Goal: Find specific page/section: Find specific page/section

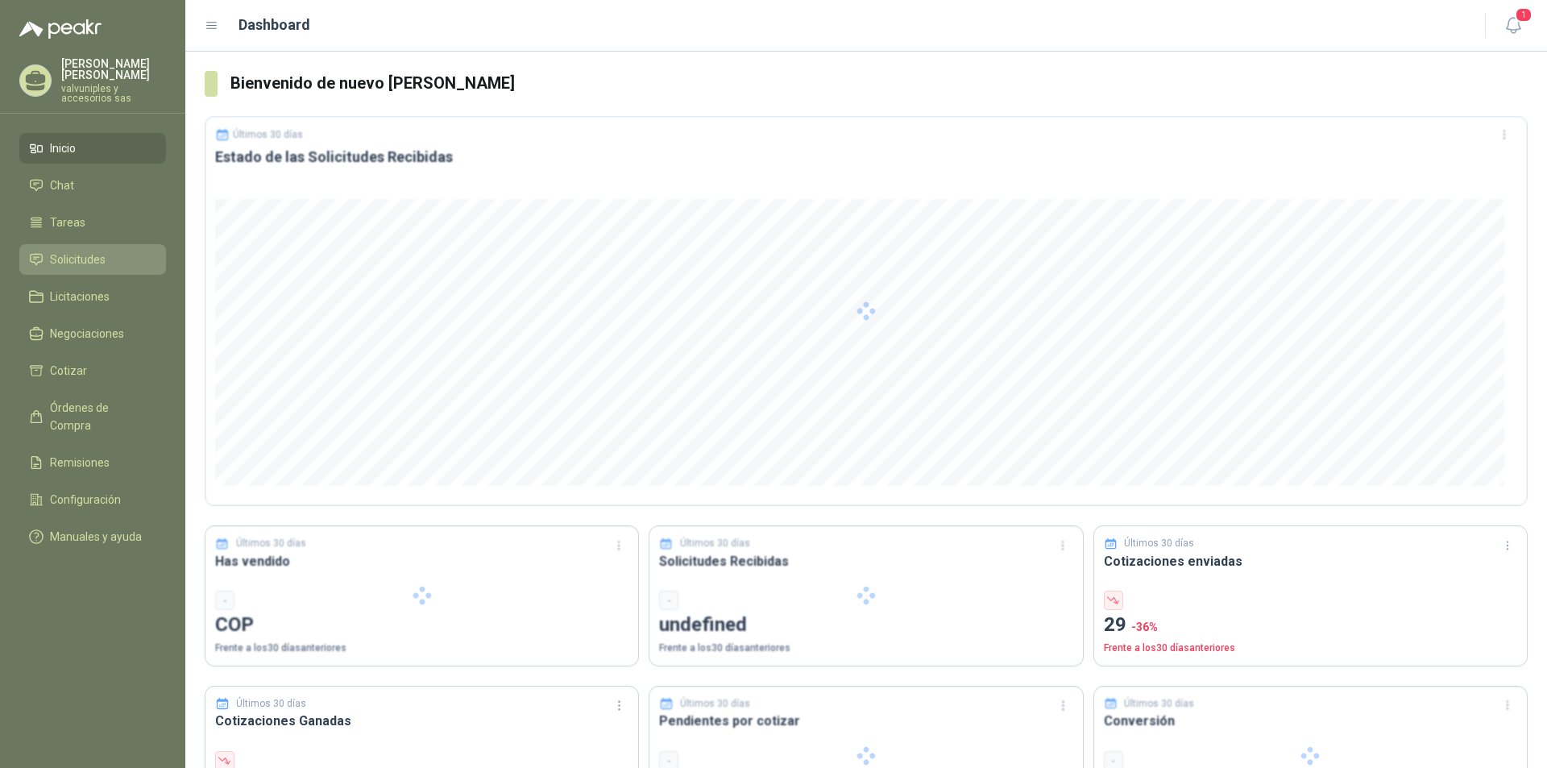
click at [65, 251] on span "Solicitudes" at bounding box center [78, 260] width 56 height 18
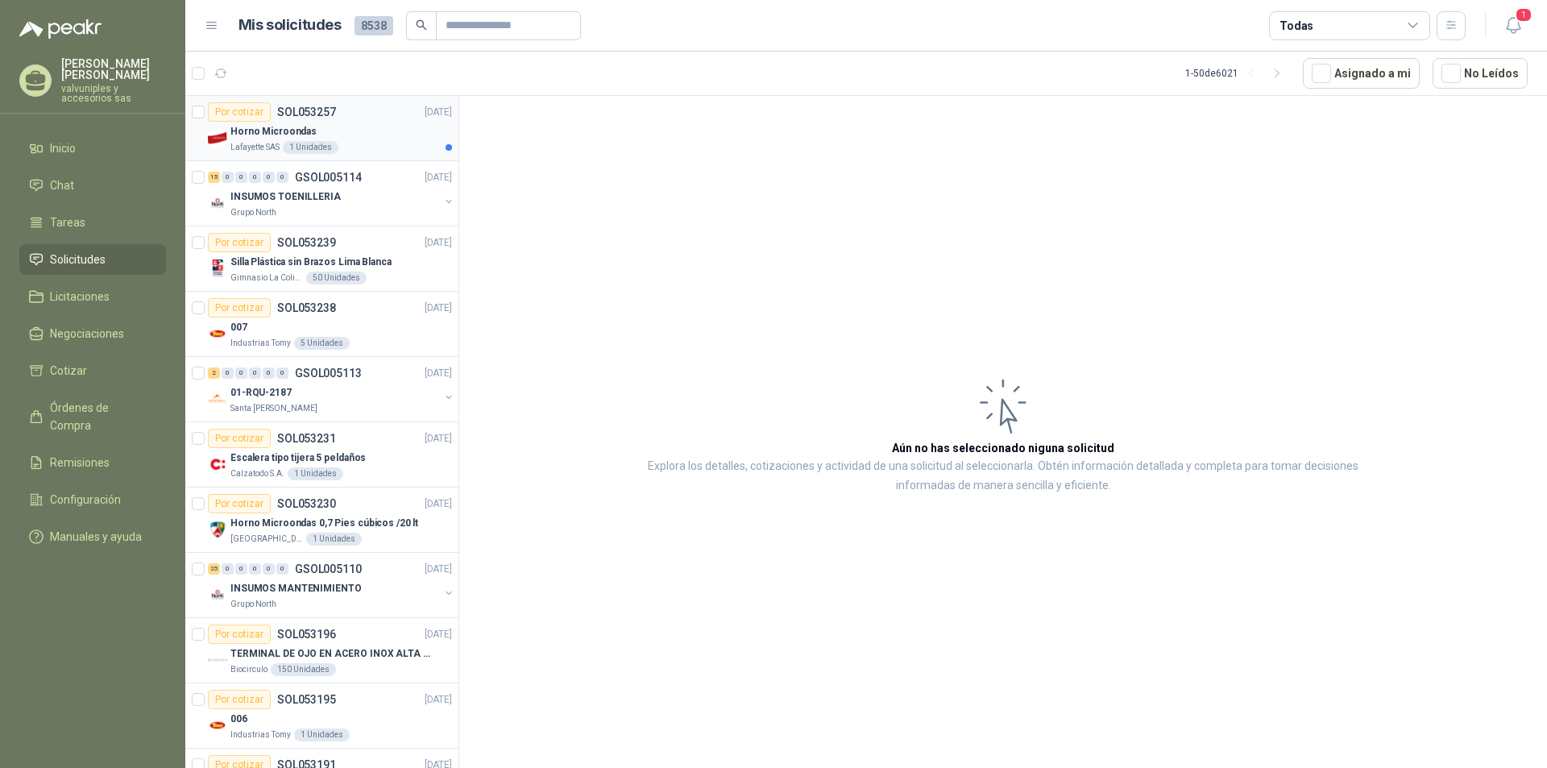
click at [269, 132] on p "Horno Microondas" at bounding box center [274, 131] width 86 height 15
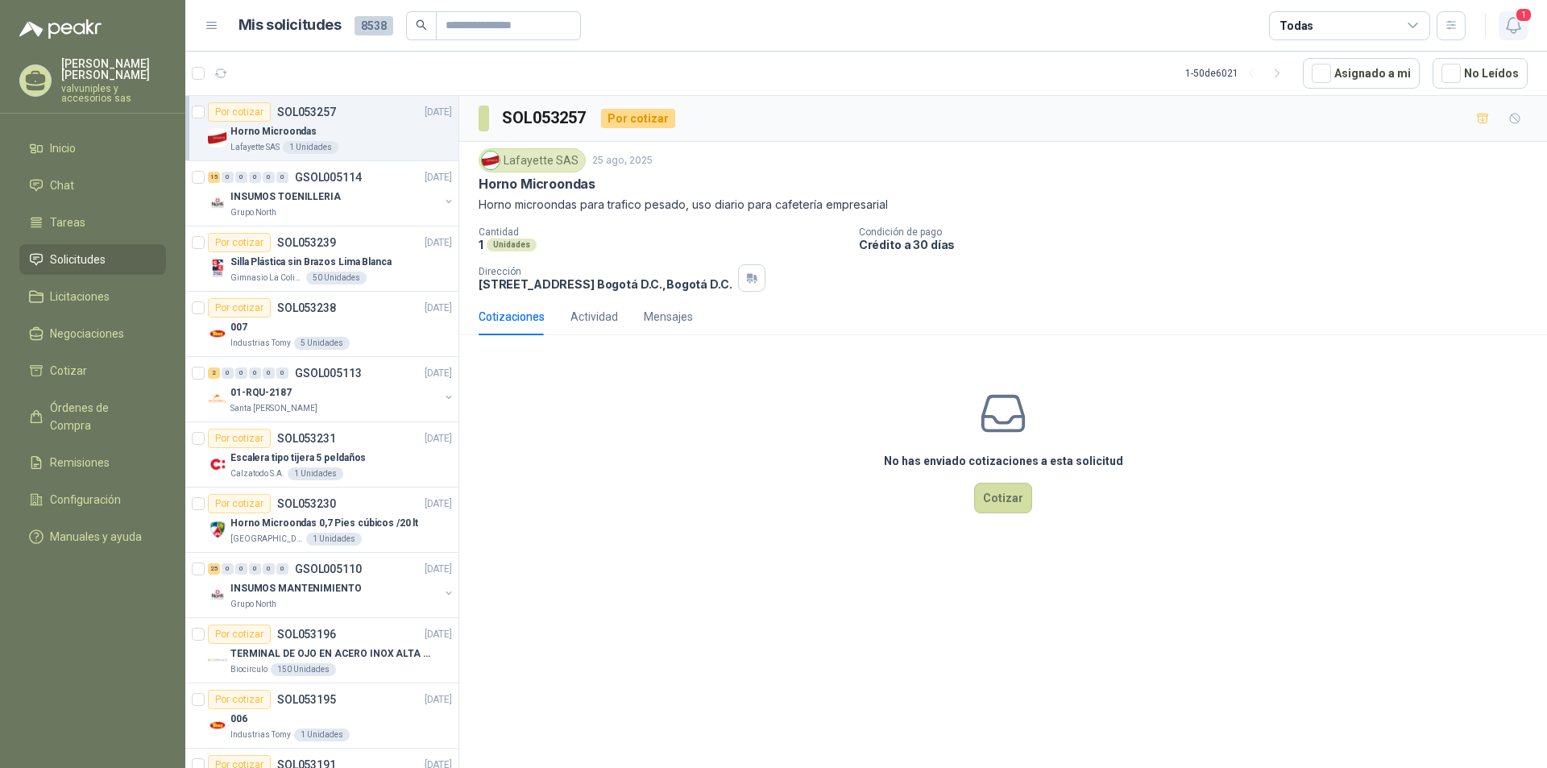
click at [1518, 27] on icon "button" at bounding box center [1514, 25] width 20 height 20
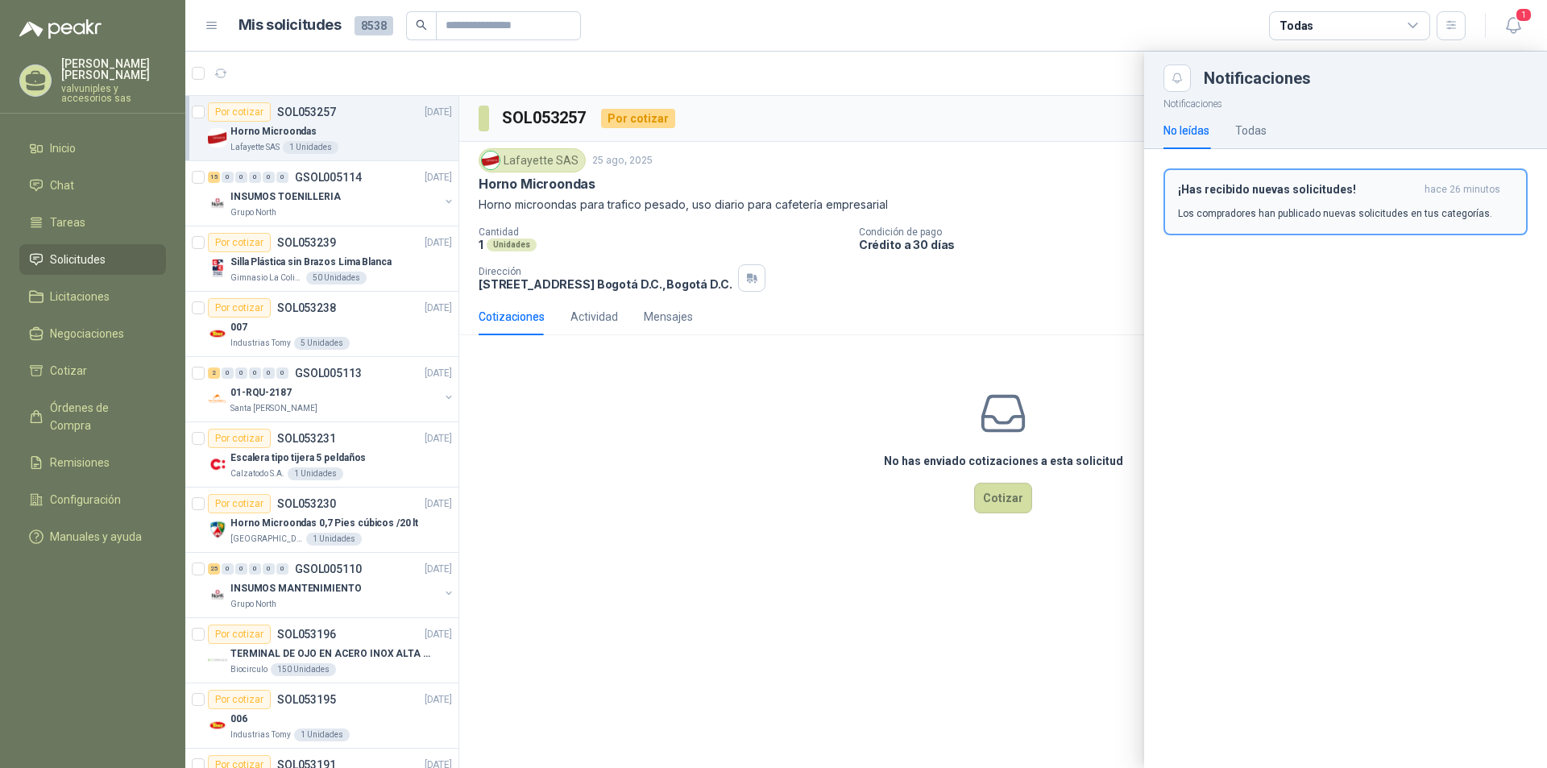
click at [1227, 193] on h3 "¡Has recibido nuevas solicitudes!" at bounding box center [1298, 190] width 240 height 14
